Goal: Obtain resource: Obtain resource

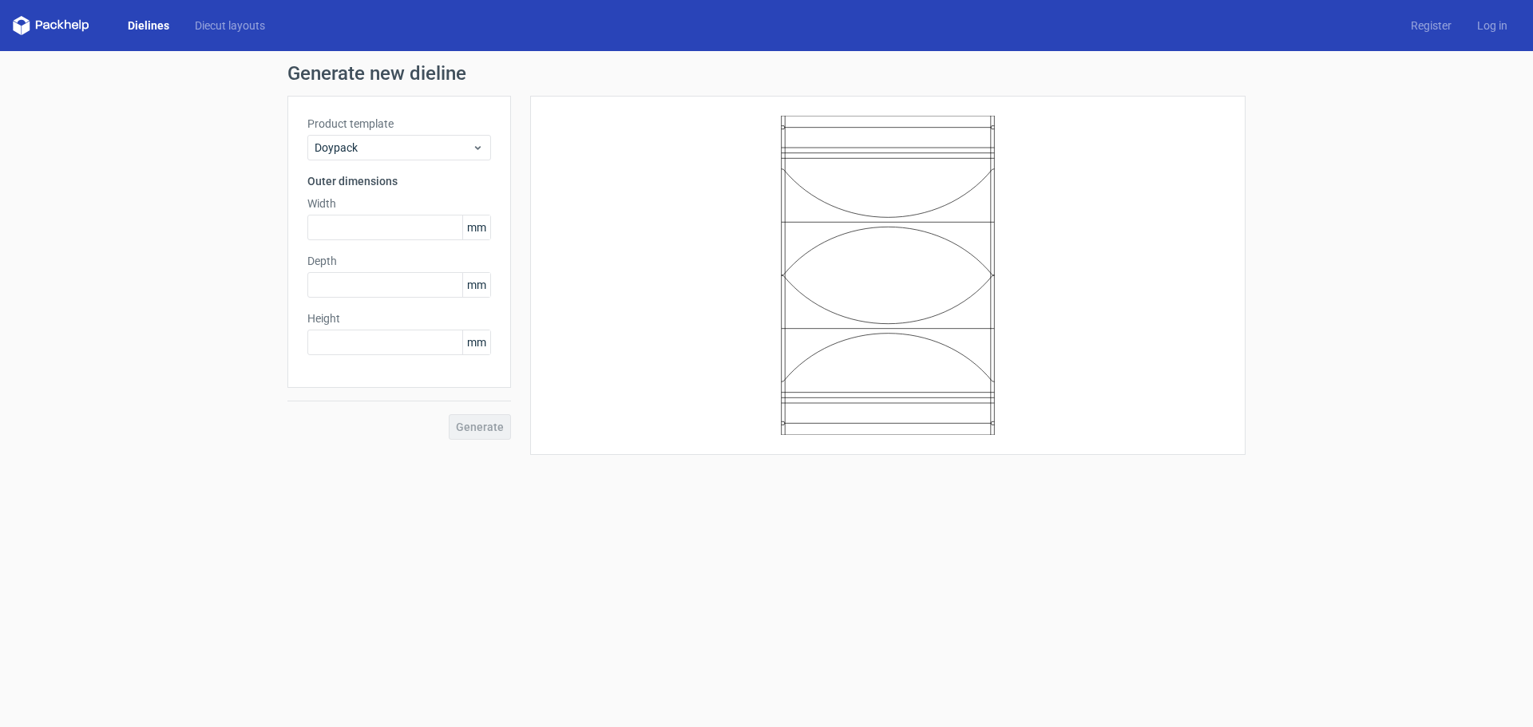
click at [418, 129] on label "Product template" at bounding box center [399, 124] width 184 height 16
click at [446, 150] on span "Doypack" at bounding box center [393, 148] width 157 height 16
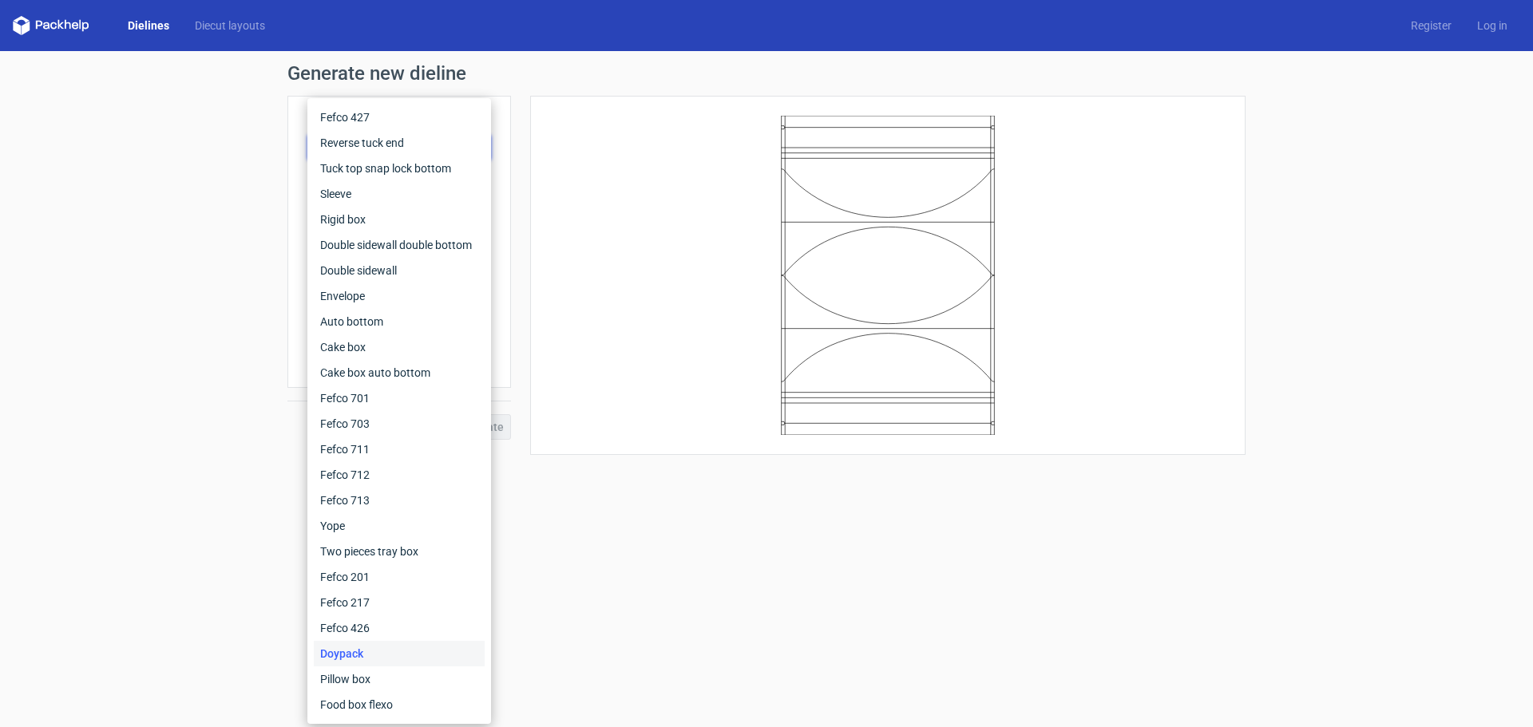
drag, startPoint x: 592, startPoint y: 592, endPoint x: 646, endPoint y: 562, distance: 61.5
click at [593, 592] on form "Generate new dieline Product template Doypack Outer dimensions Width mm Depth m…" at bounding box center [766, 389] width 1533 height 676
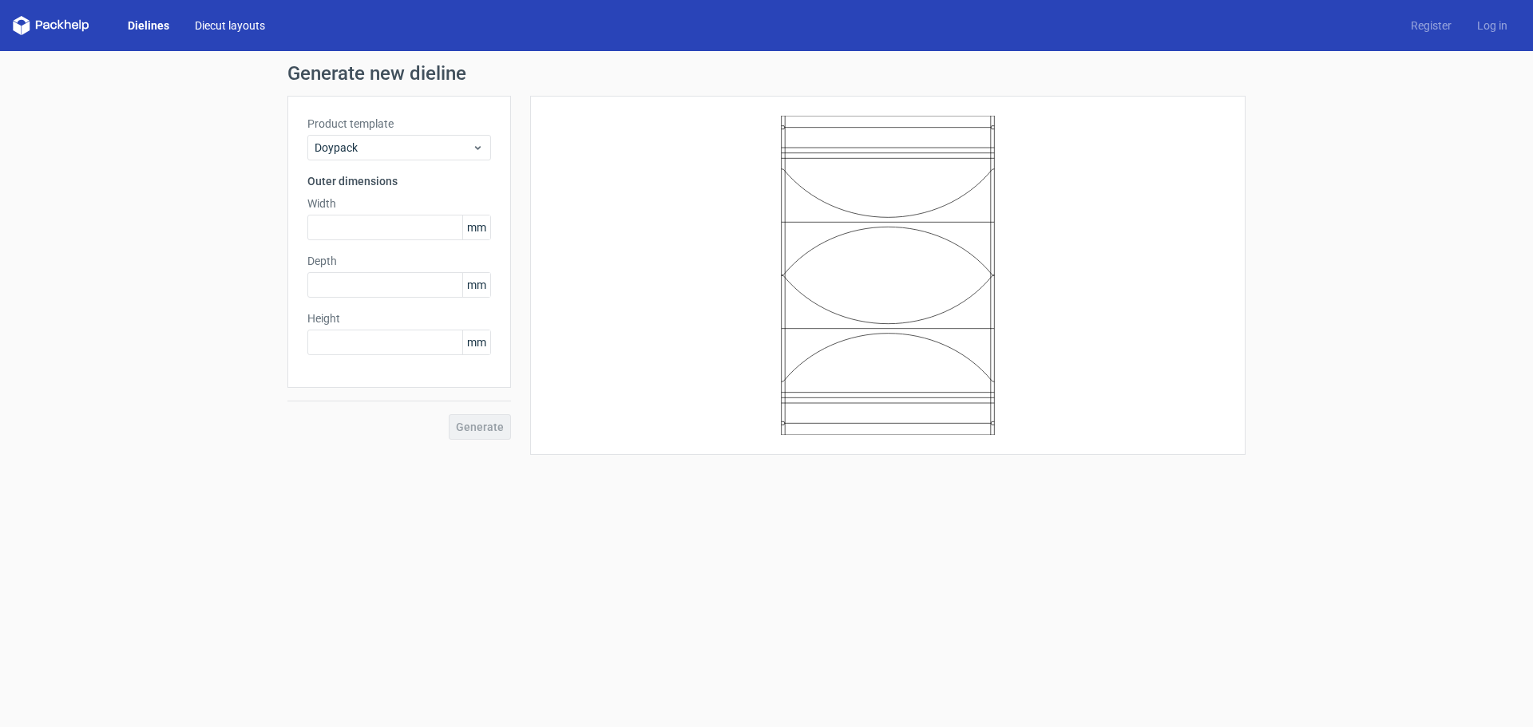
click at [222, 29] on link "Diecut layouts" at bounding box center [230, 26] width 96 height 16
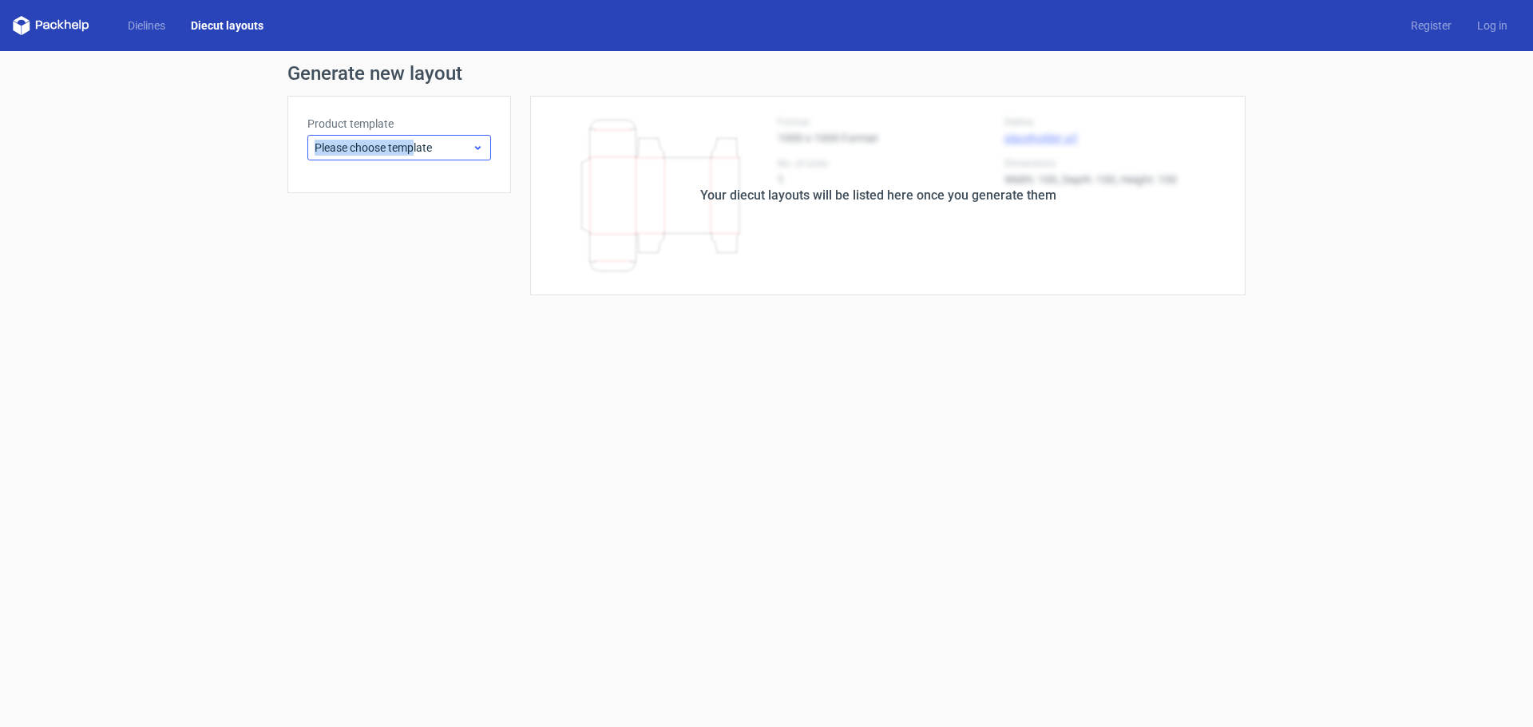
click at [416, 137] on div "Product template Please choose template" at bounding box center [399, 138] width 184 height 45
click at [428, 154] on span "Please choose template" at bounding box center [393, 148] width 157 height 16
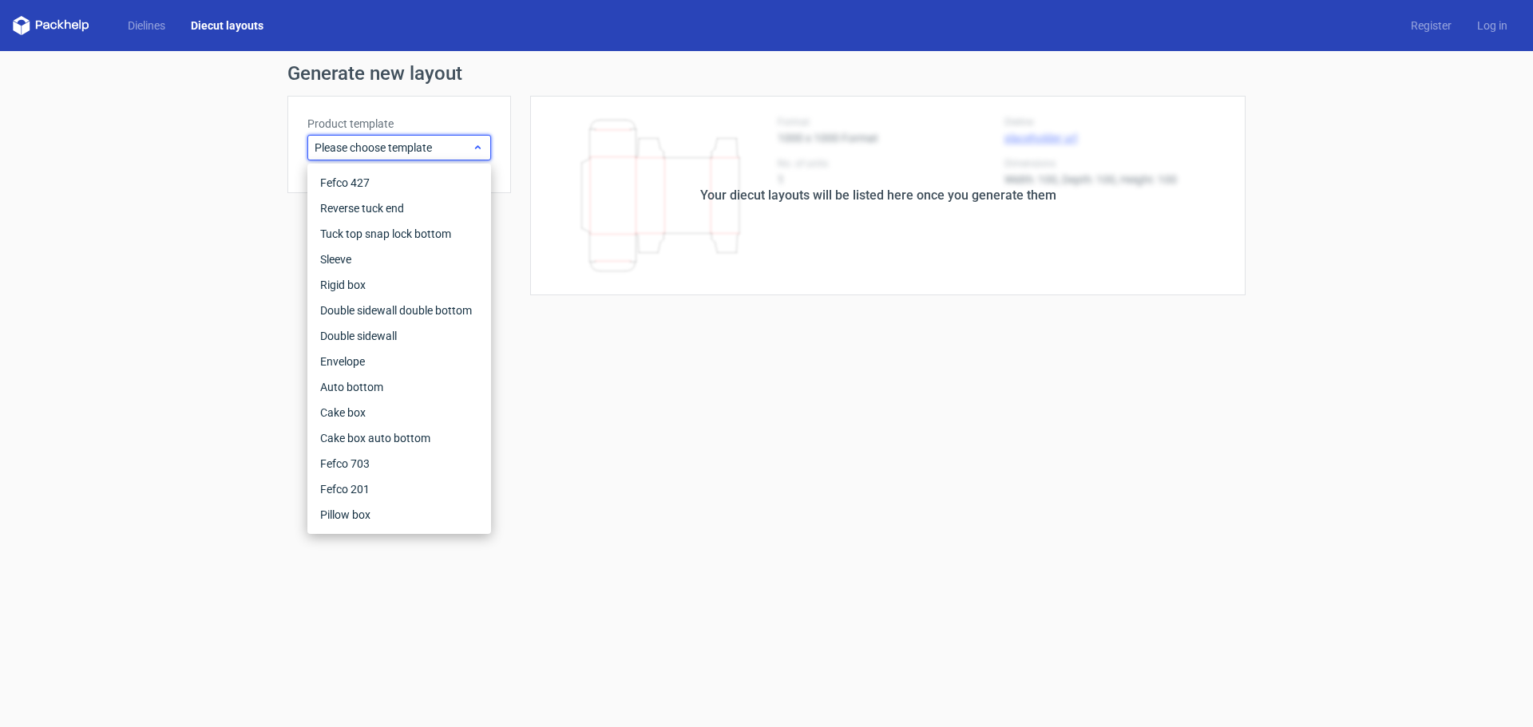
click at [430, 155] on span "Please choose template" at bounding box center [393, 148] width 157 height 16
